Goal: Find specific page/section: Find specific page/section

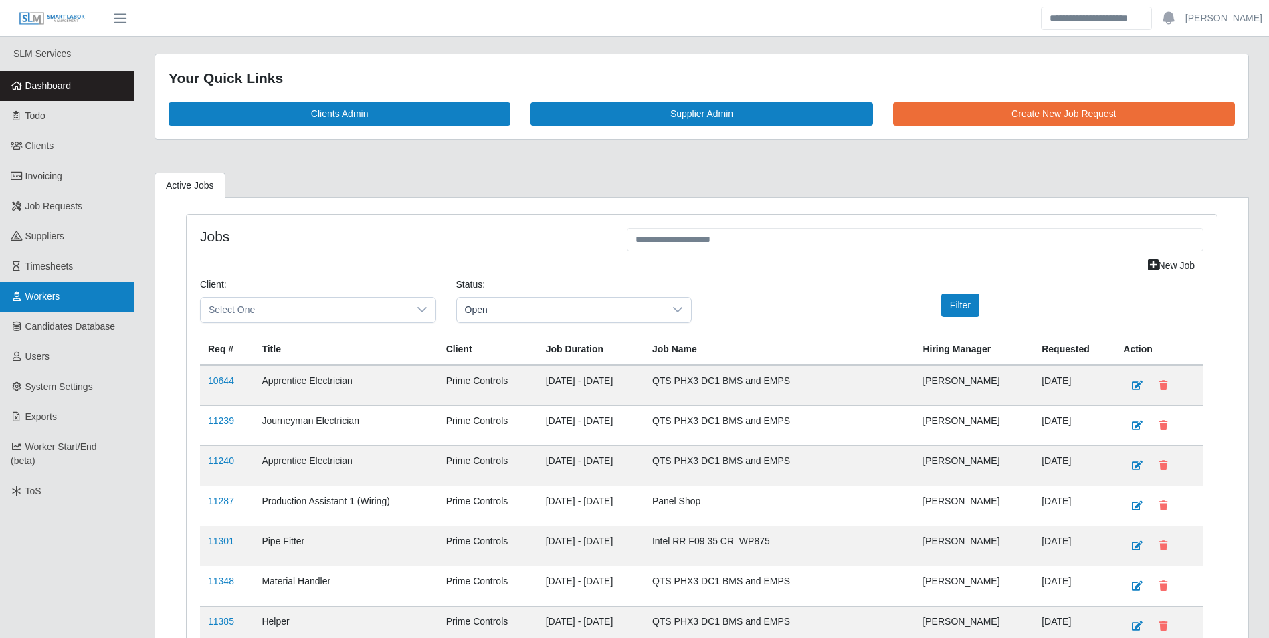
click at [60, 292] on span "Workers" at bounding box center [42, 296] width 35 height 11
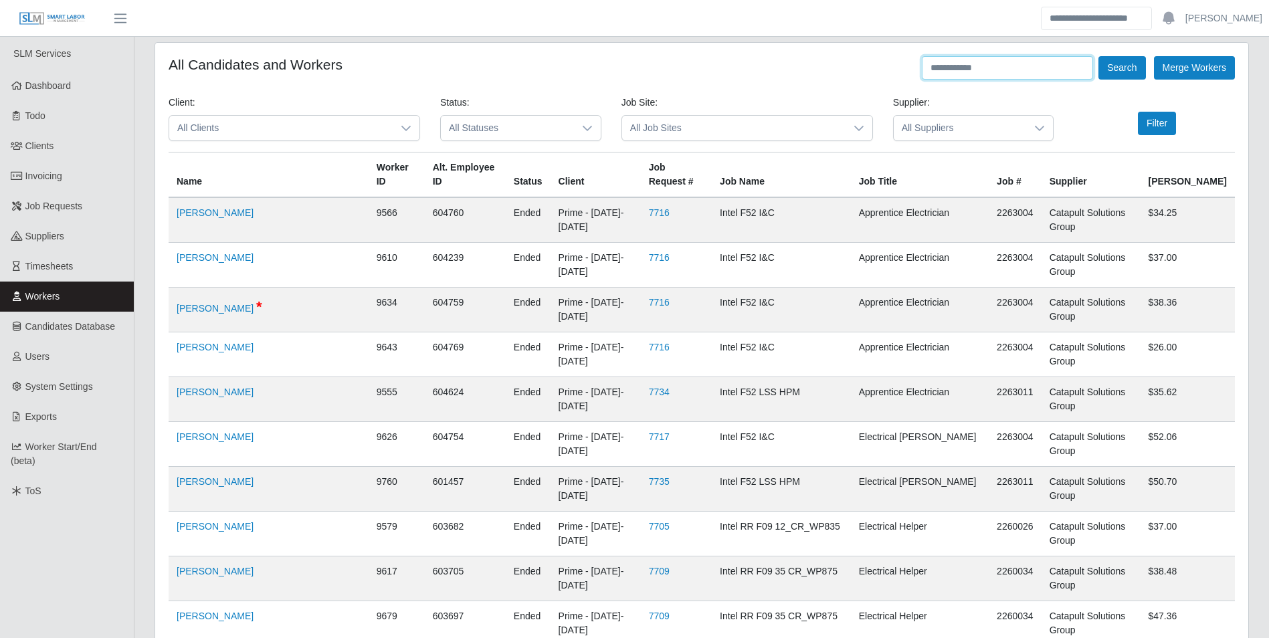
click at [960, 72] on input "text" at bounding box center [1007, 67] width 171 height 23
click at [1099, 56] on button "Search" at bounding box center [1122, 67] width 47 height 23
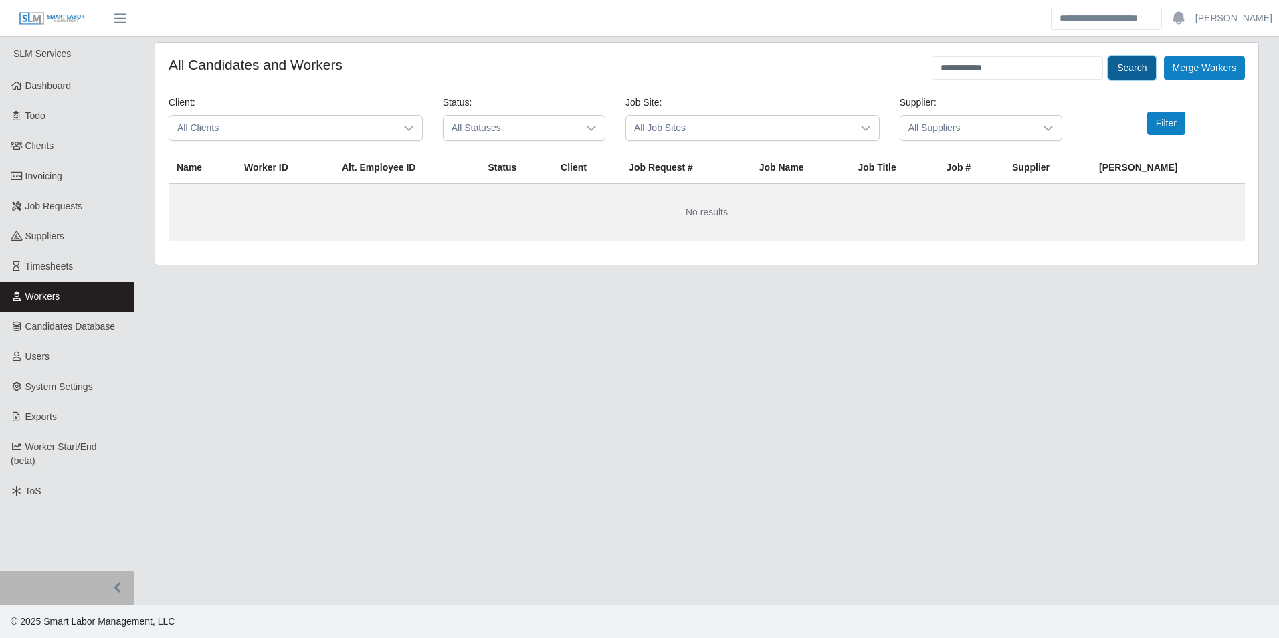
click at [1134, 79] on button "Search" at bounding box center [1132, 67] width 47 height 23
click at [1134, 70] on button "Search" at bounding box center [1132, 67] width 47 height 23
drag, startPoint x: 1017, startPoint y: 70, endPoint x: 932, endPoint y: 69, distance: 85.0
click at [932, 69] on input "**********" at bounding box center [1017, 67] width 171 height 23
click at [1109, 56] on button "Search" at bounding box center [1132, 67] width 47 height 23
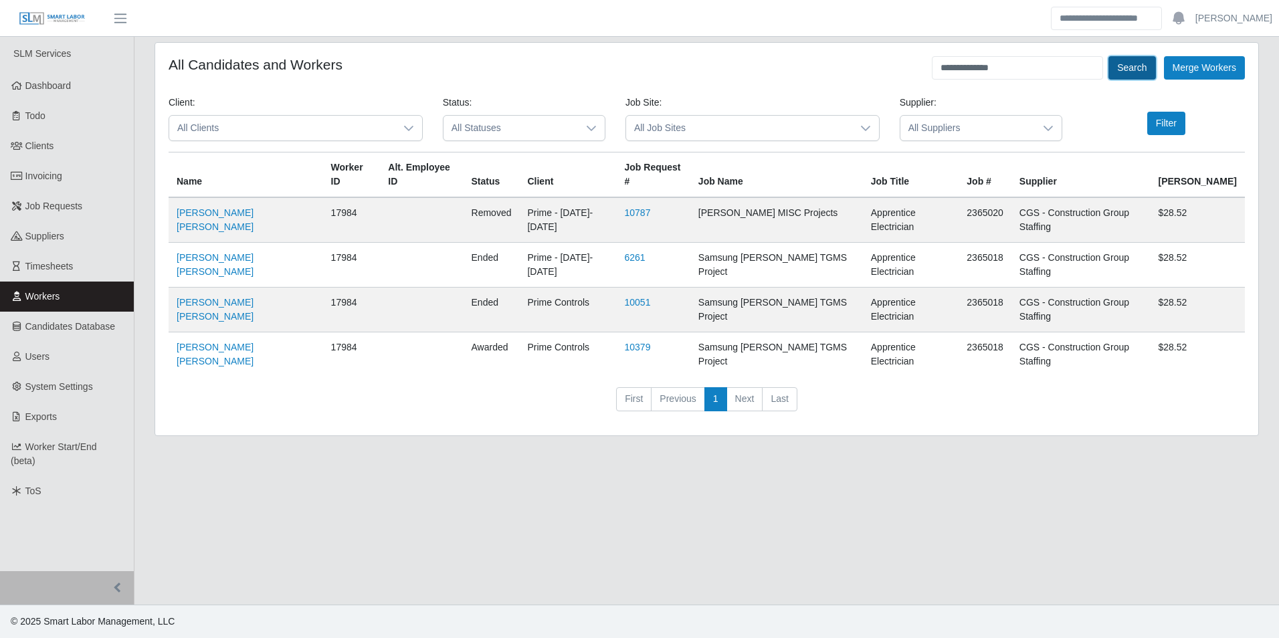
click at [1136, 67] on button "Search" at bounding box center [1132, 67] width 47 height 23
drag, startPoint x: 1012, startPoint y: 74, endPoint x: 923, endPoint y: 68, distance: 89.9
click at [923, 68] on div "**********" at bounding box center [707, 67] width 1077 height 23
click at [1109, 56] on button "Search" at bounding box center [1132, 67] width 47 height 23
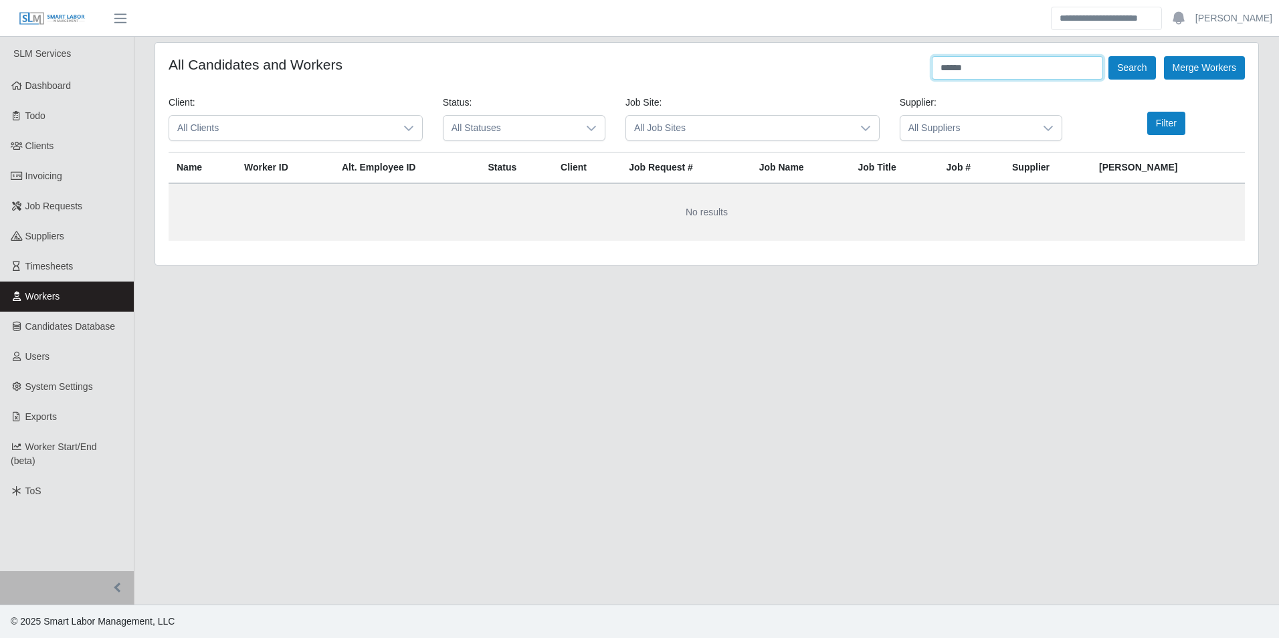
drag, startPoint x: 972, startPoint y: 69, endPoint x: 916, endPoint y: 74, distance: 55.8
click at [916, 74] on div "All Candidates and Workers ****** Search Merge Workers" at bounding box center [707, 67] width 1077 height 23
click at [1109, 56] on button "Search" at bounding box center [1132, 67] width 47 height 23
click at [1125, 64] on button "Search" at bounding box center [1132, 67] width 47 height 23
click at [1124, 66] on button "Search" at bounding box center [1132, 67] width 47 height 23
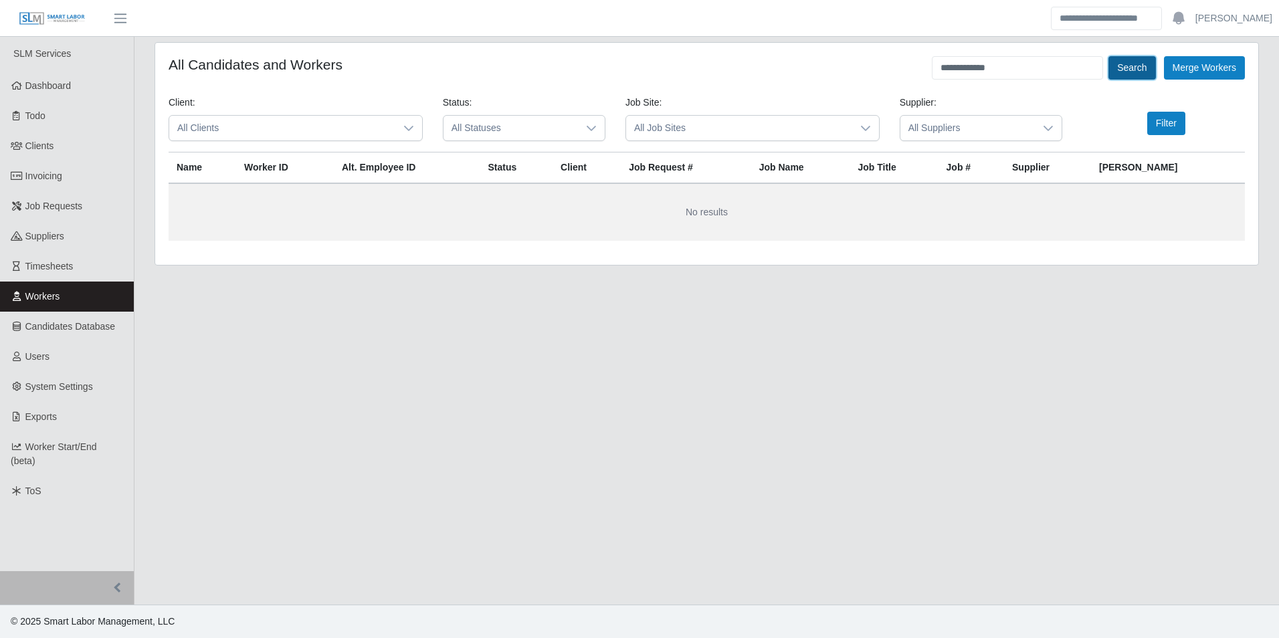
click at [1124, 66] on button "Search" at bounding box center [1132, 67] width 47 height 23
drag, startPoint x: 1030, startPoint y: 71, endPoint x: 912, endPoint y: 81, distance: 118.2
click at [912, 81] on form "**********" at bounding box center [707, 148] width 1077 height 185
click at [1109, 56] on button "Search" at bounding box center [1132, 67] width 47 height 23
click at [1118, 63] on button "Search" at bounding box center [1132, 67] width 47 height 23
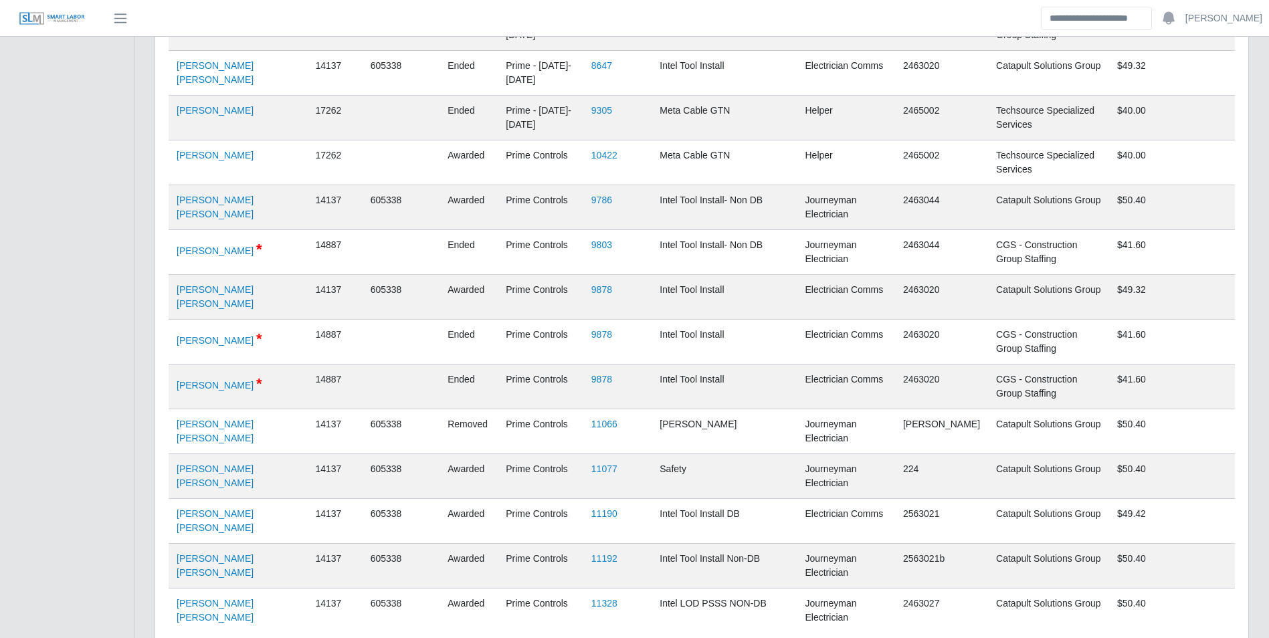
scroll to position [923, 0]
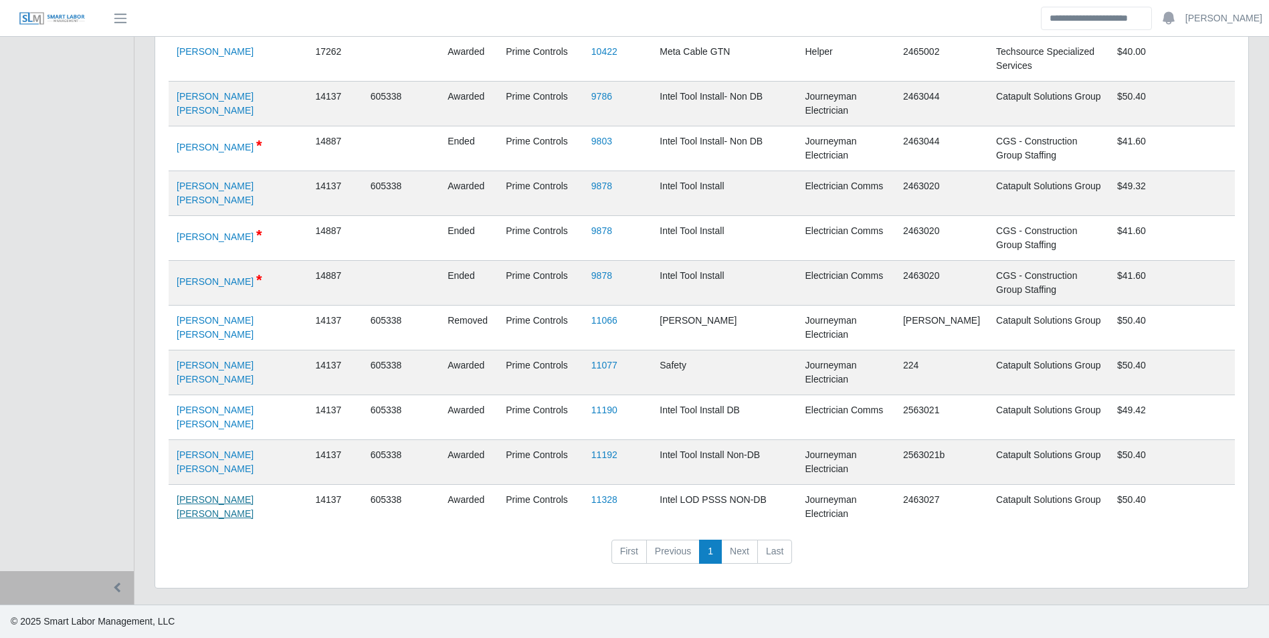
click at [221, 503] on link "Josue Rodriguez Beltran" at bounding box center [215, 507] width 77 height 25
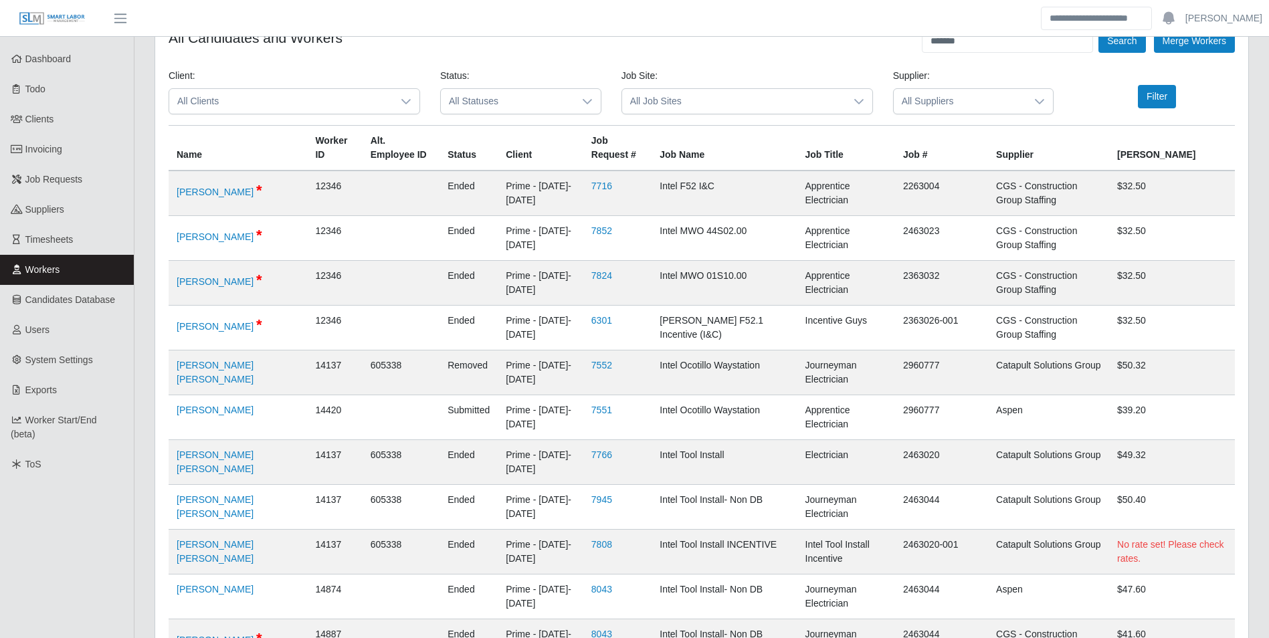
scroll to position [0, 0]
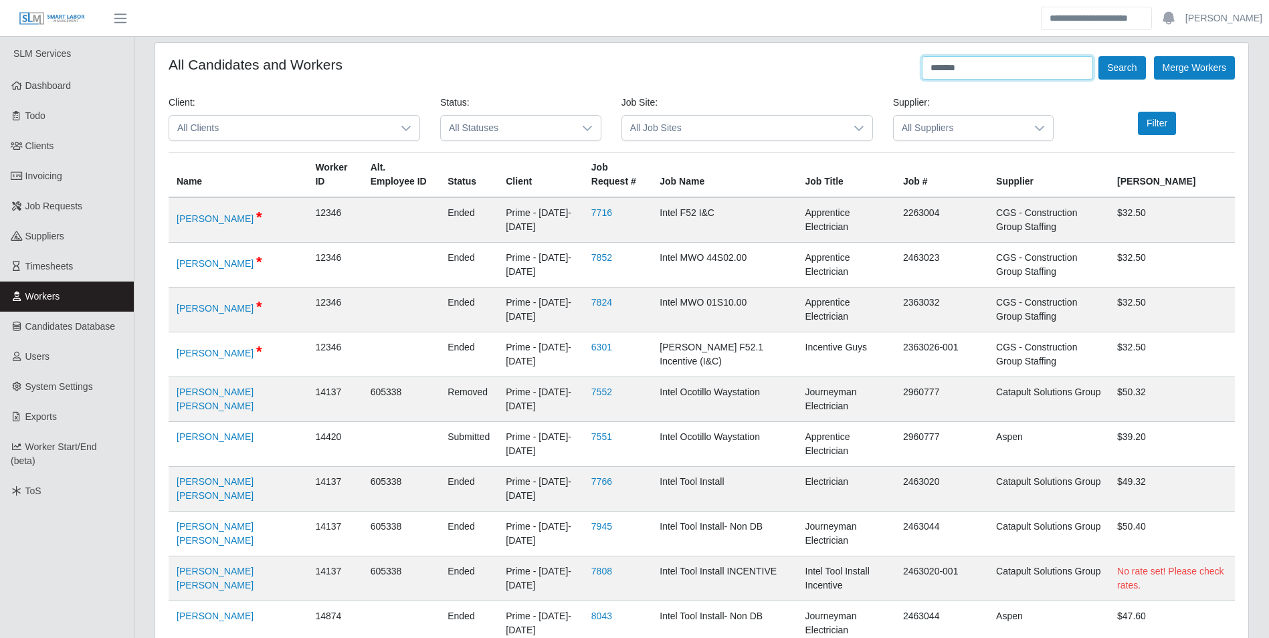
drag, startPoint x: 987, startPoint y: 64, endPoint x: 914, endPoint y: 72, distance: 73.3
click at [914, 72] on div "All Candidates and Workers ******* Search Merge Workers" at bounding box center [702, 67] width 1067 height 23
type input "*"
click at [1099, 56] on button "Search" at bounding box center [1122, 67] width 47 height 23
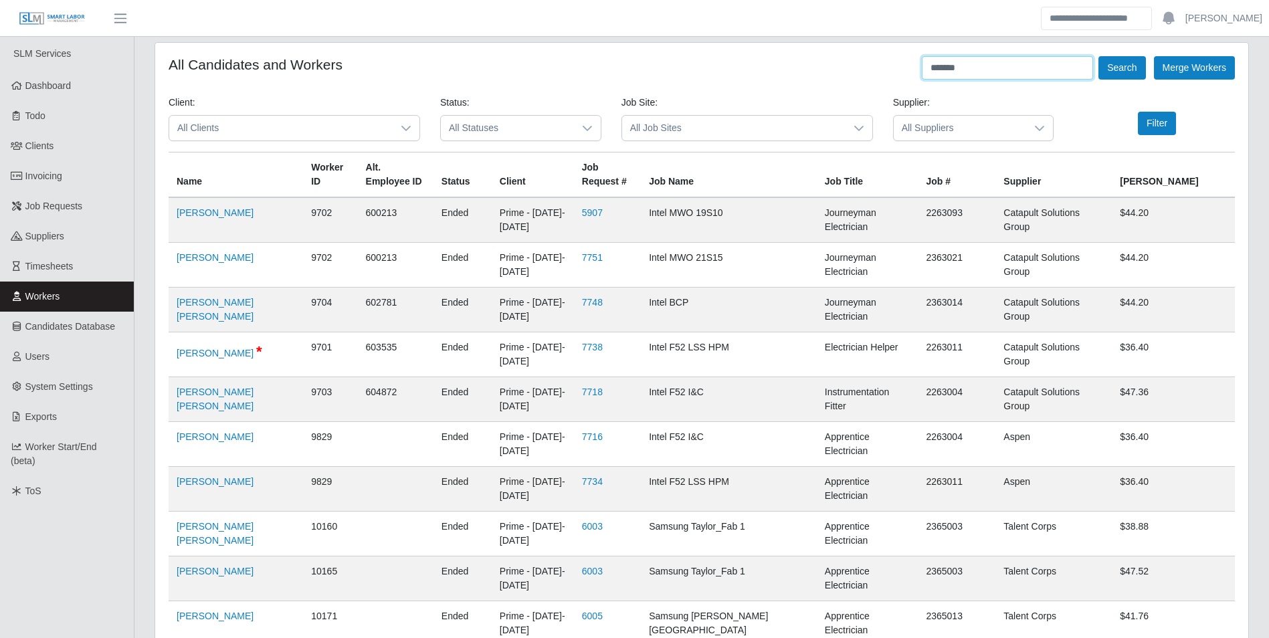
drag, startPoint x: 984, startPoint y: 63, endPoint x: 895, endPoint y: 76, distance: 90.6
click at [895, 76] on div "All Candidates and Workers ******* Search Merge Workers" at bounding box center [702, 67] width 1067 height 23
drag, startPoint x: 970, startPoint y: 64, endPoint x: 917, endPoint y: 72, distance: 53.5
click at [917, 72] on div "All Candidates and Workers ******* Search Merge Workers" at bounding box center [702, 67] width 1067 height 23
type input "**********"
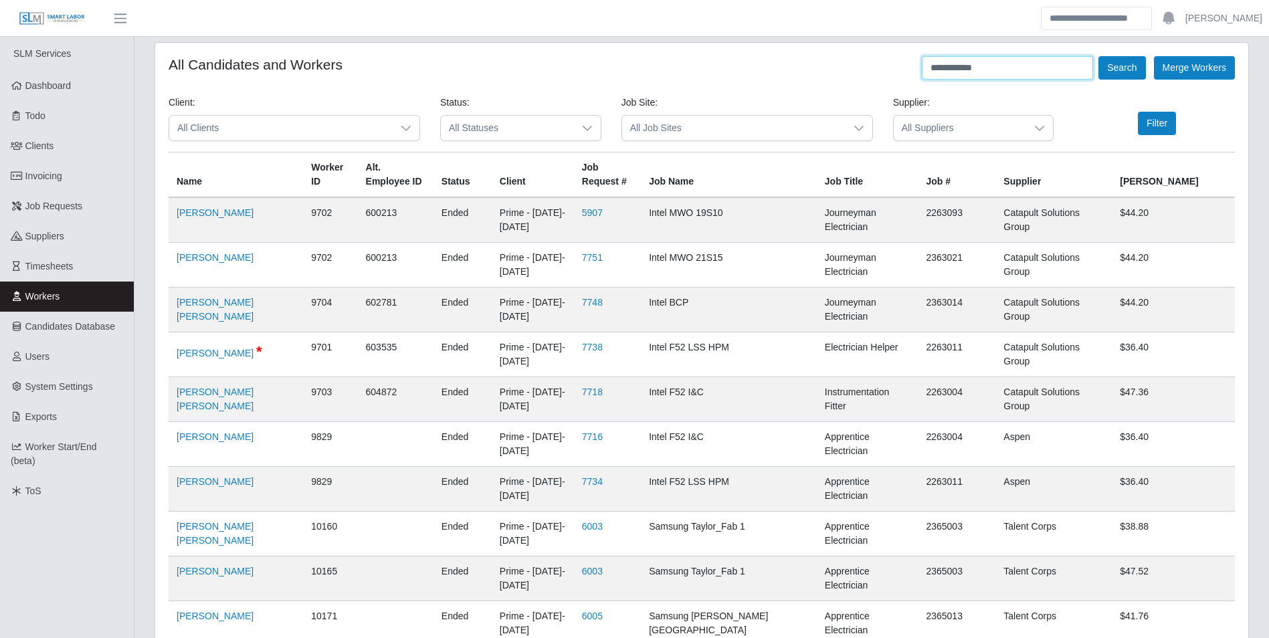
click at [1099, 56] on button "Search" at bounding box center [1122, 67] width 47 height 23
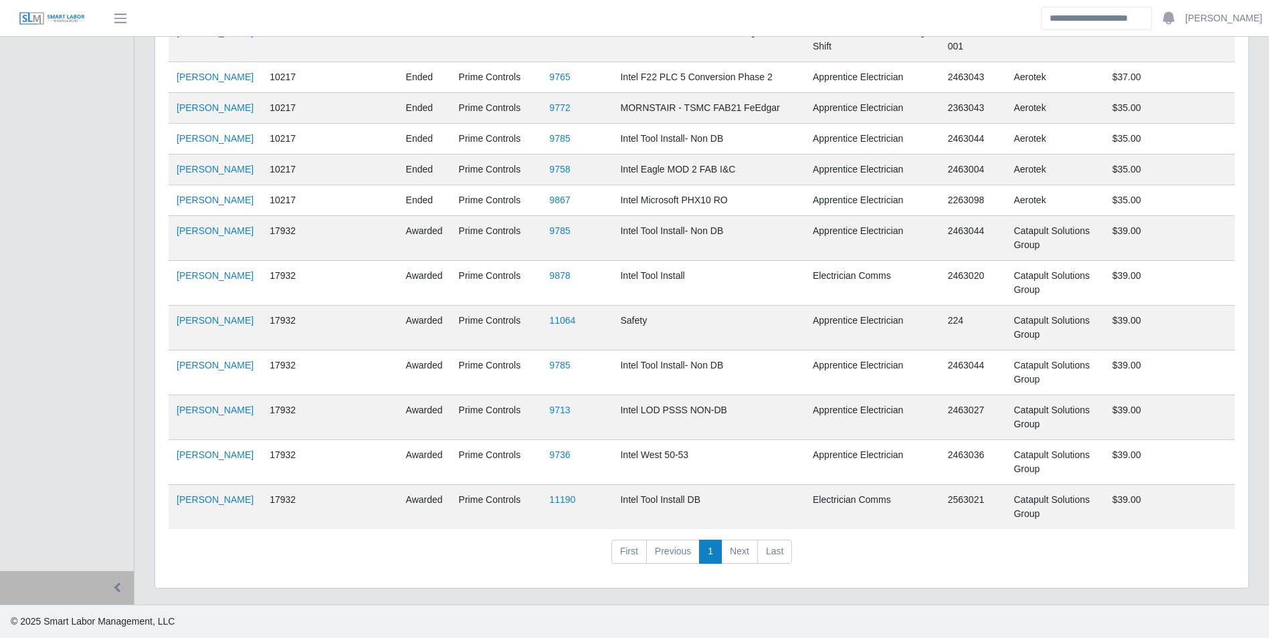
scroll to position [1148, 0]
click at [195, 416] on link "Jorge Santoy" at bounding box center [215, 410] width 77 height 11
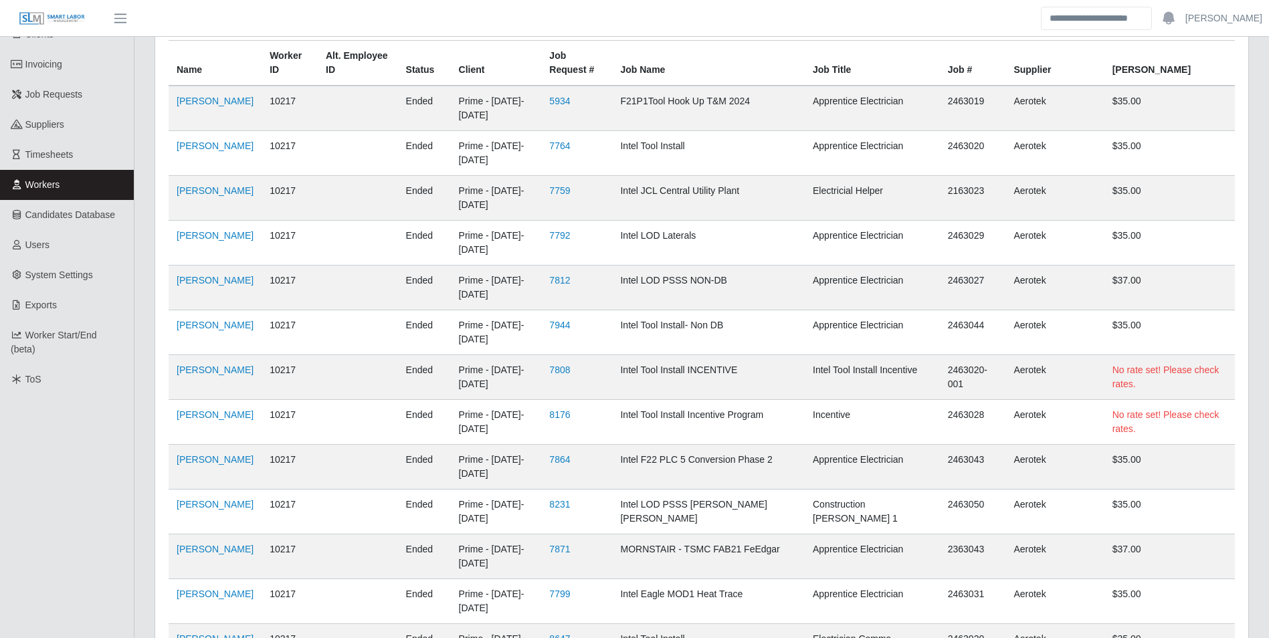
scroll to position [0, 0]
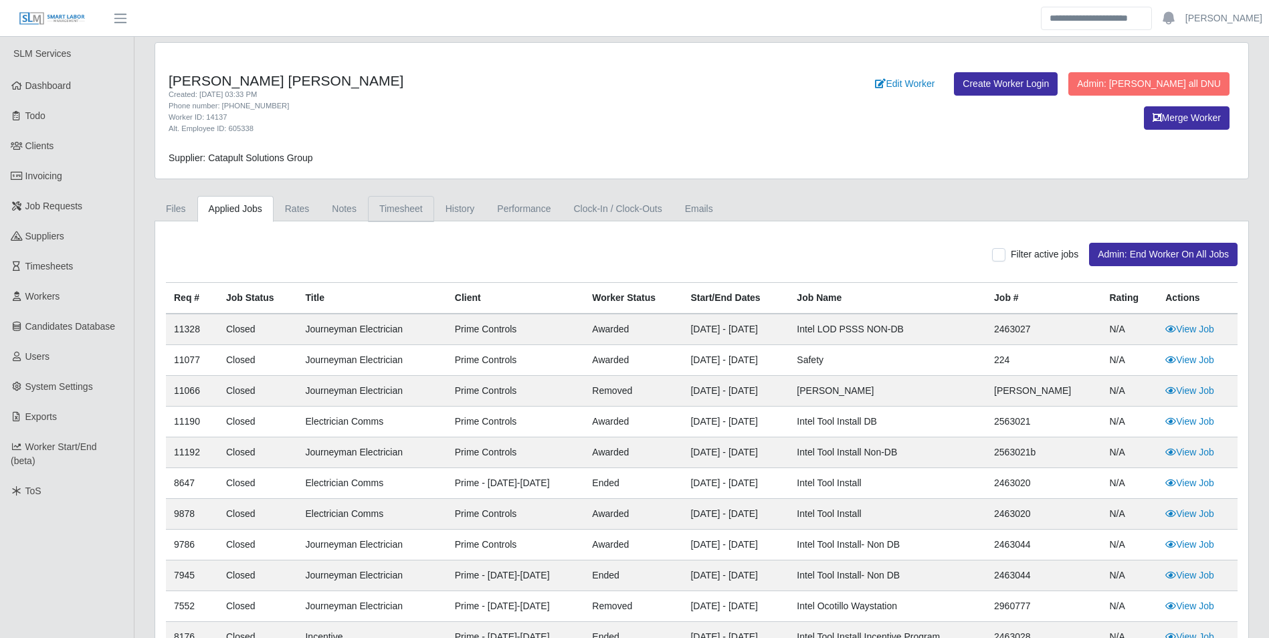
click at [408, 196] on link "Timesheet" at bounding box center [401, 209] width 66 height 26
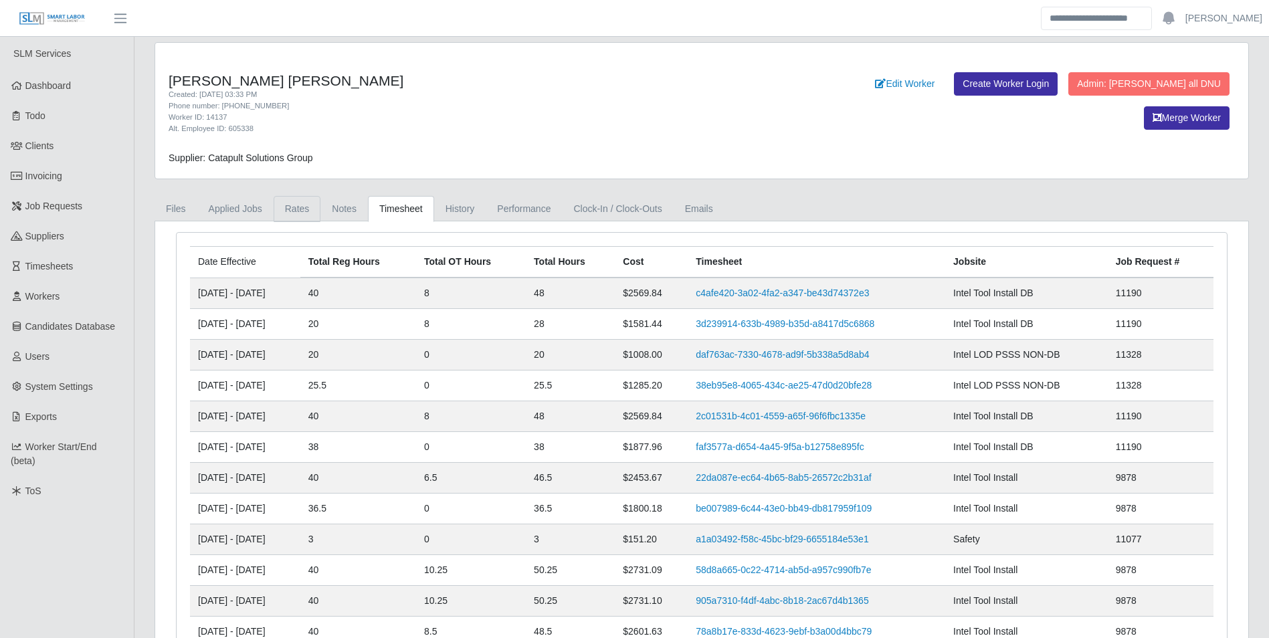
click at [288, 205] on link "Rates" at bounding box center [298, 209] width 48 height 26
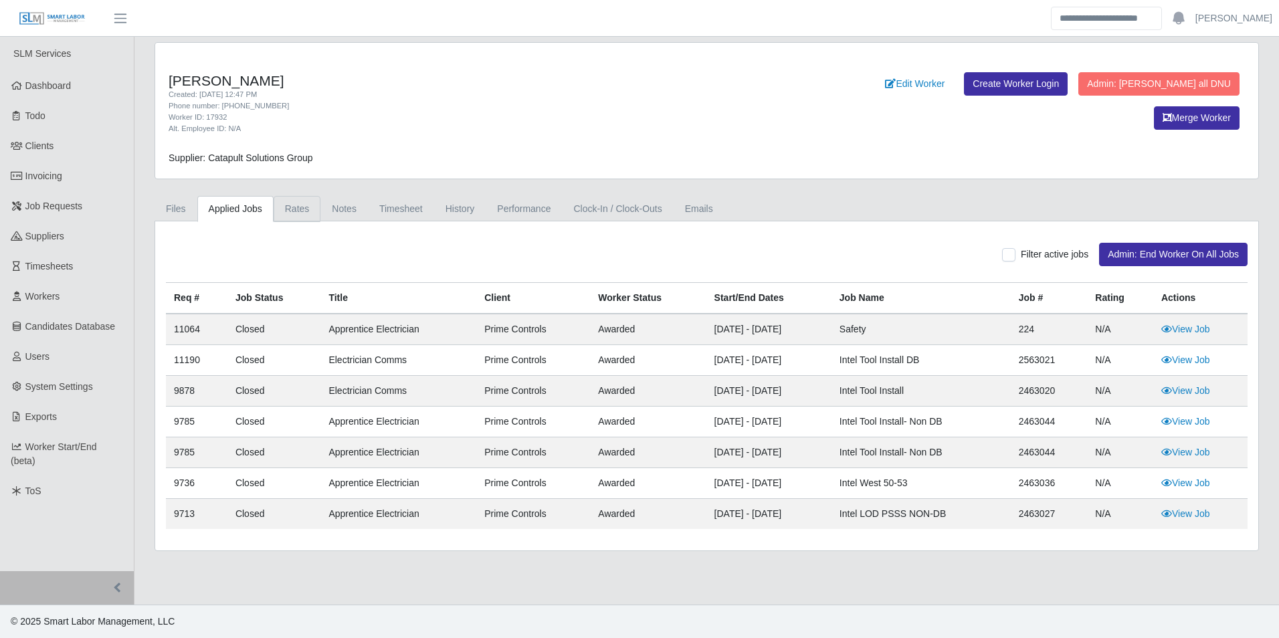
click at [288, 201] on link "Rates" at bounding box center [298, 209] width 48 height 26
